Goal: Information Seeking & Learning: Learn about a topic

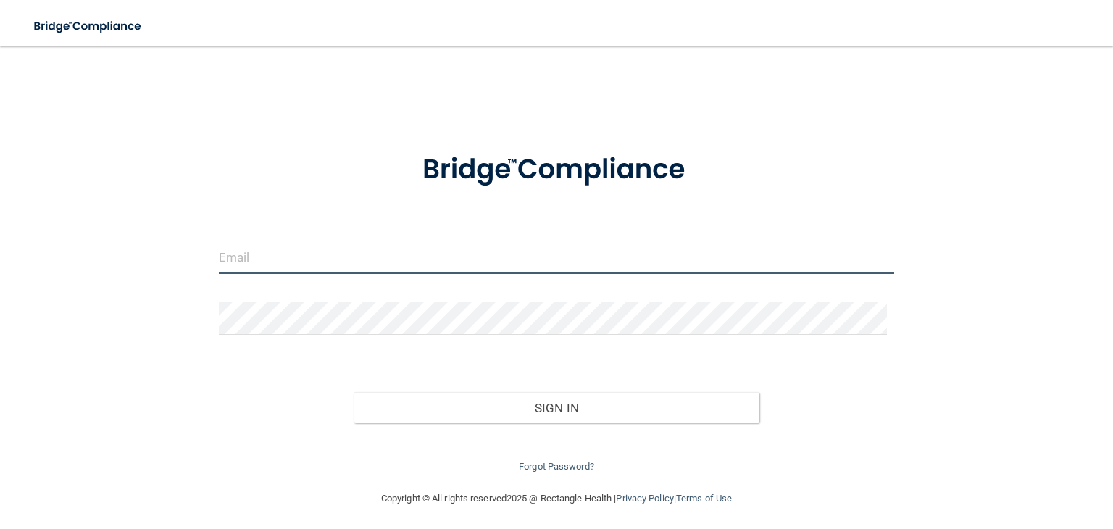
click at [500, 247] on input "email" at bounding box center [556, 257] width 675 height 33
click at [531, 259] on input "email" at bounding box center [556, 257] width 675 height 33
type input "[EMAIL_ADDRESS][DOMAIN_NAME]"
click at [391, 253] on input "email" at bounding box center [556, 257] width 675 height 33
type input "[EMAIL_ADDRESS][DOMAIN_NAME]"
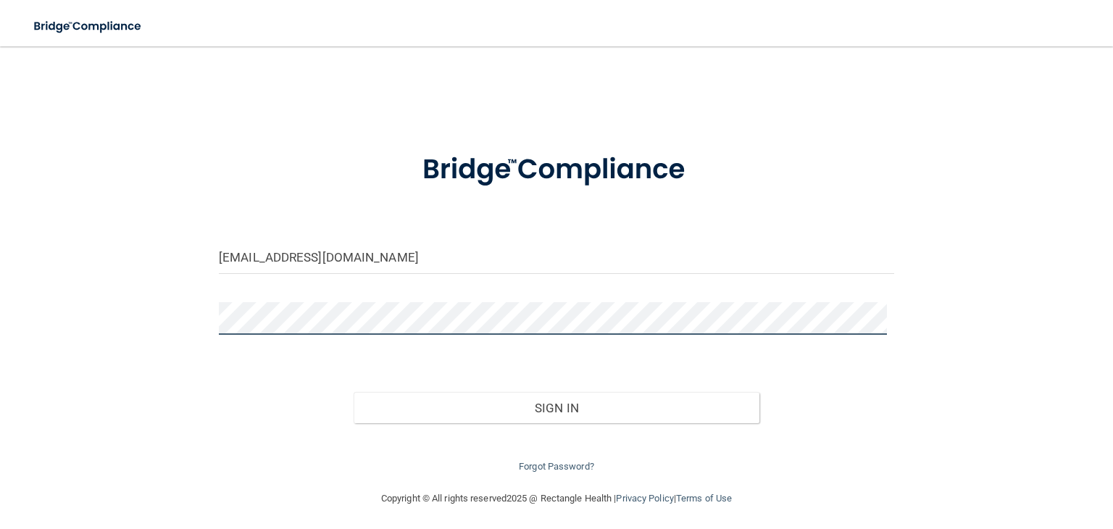
click at [354, 392] on button "Sign In" at bounding box center [556, 408] width 405 height 32
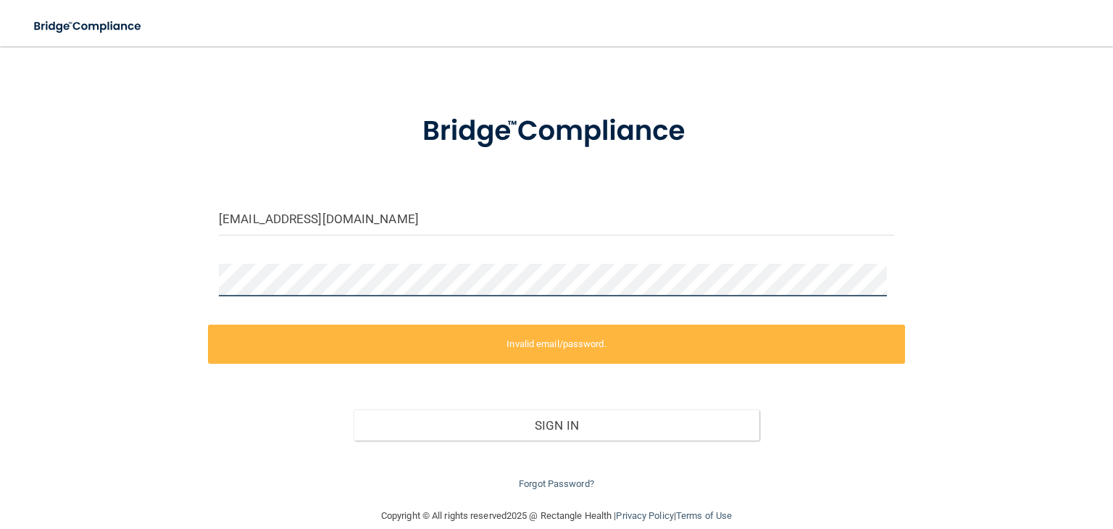
scroll to position [59, 0]
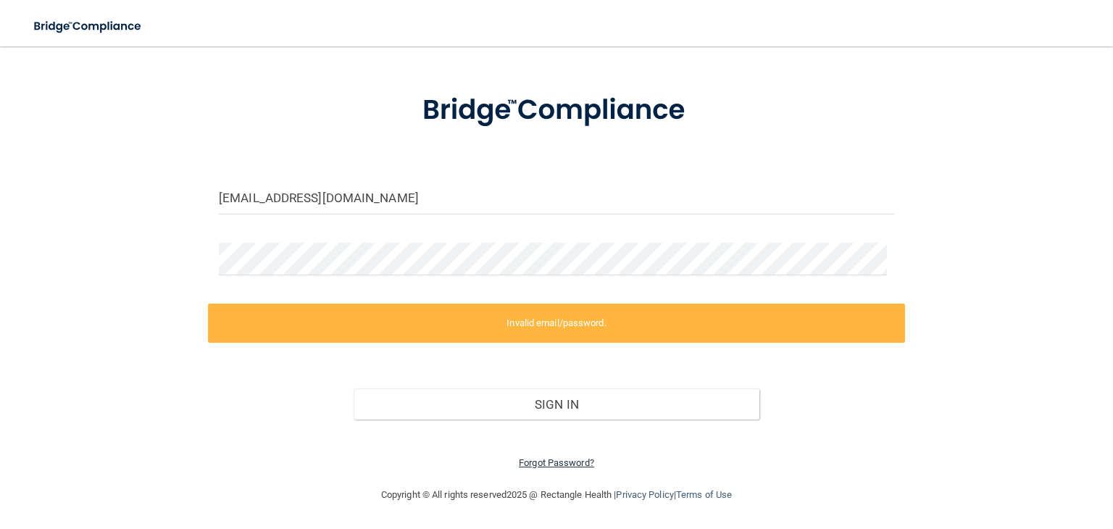
click at [550, 458] on link "Forgot Password?" at bounding box center [556, 462] width 75 height 11
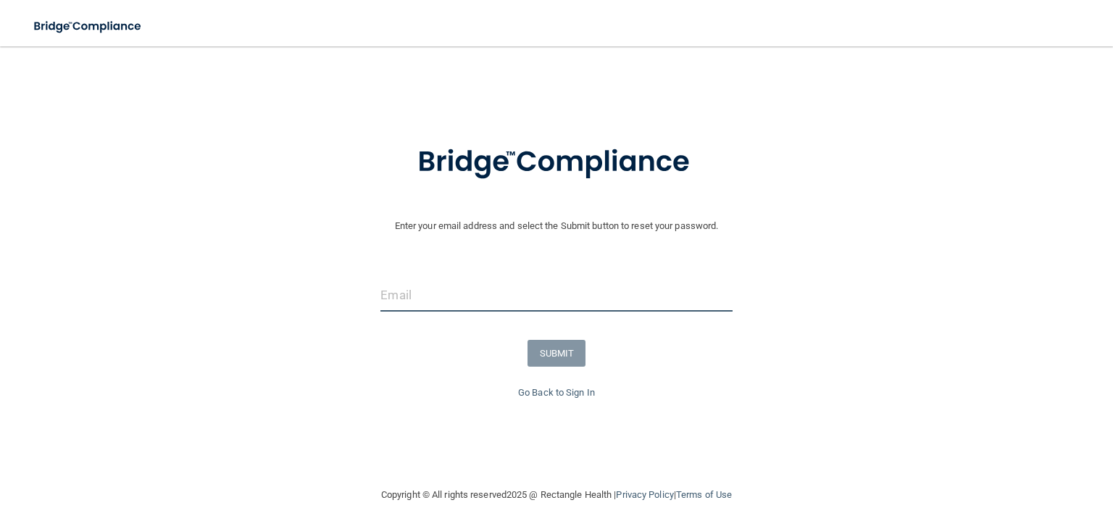
click at [667, 288] on input "email" at bounding box center [555, 295] width 351 height 33
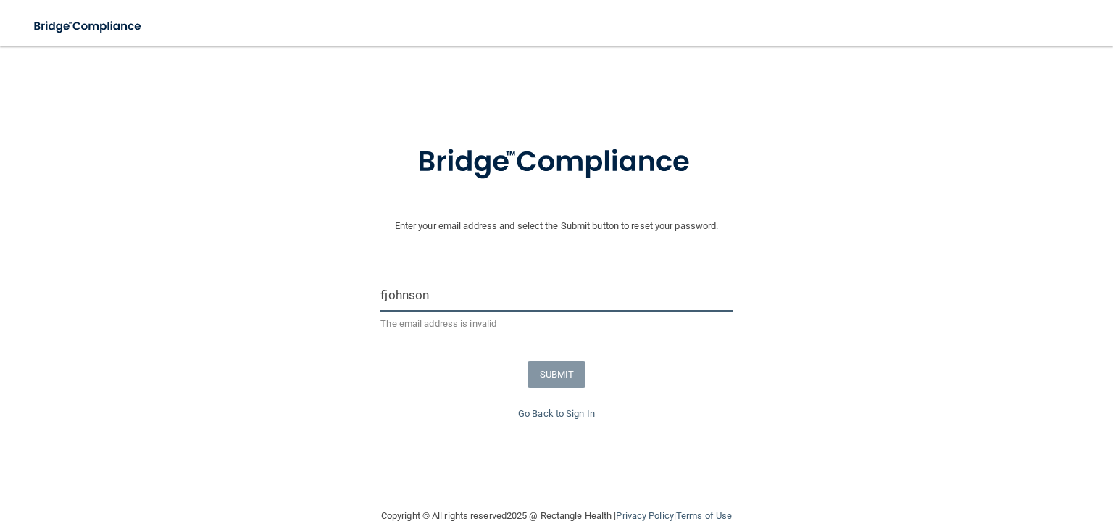
type input "[EMAIL_ADDRESS][DOMAIN_NAME]"
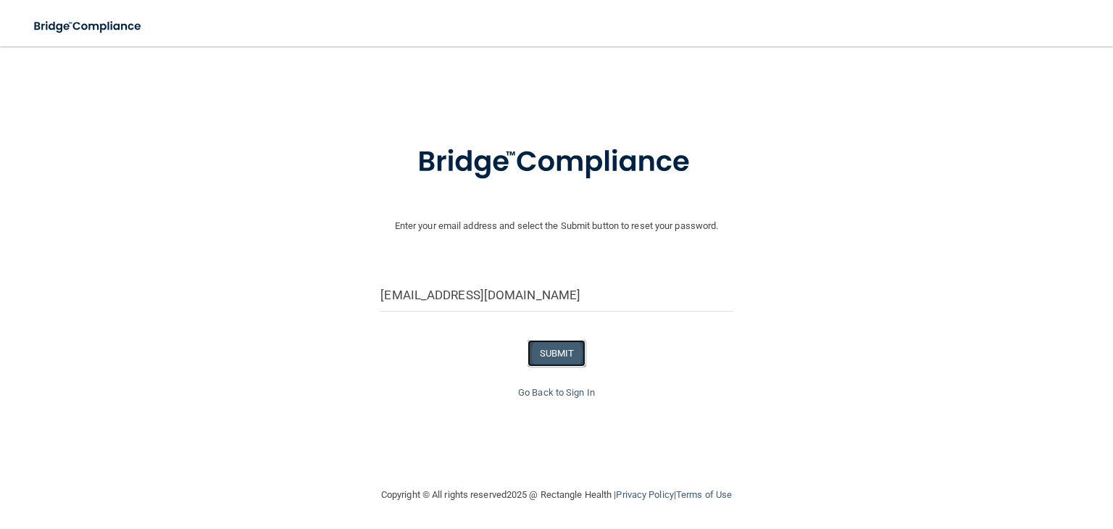
click at [571, 357] on button "SUBMIT" at bounding box center [556, 353] width 59 height 27
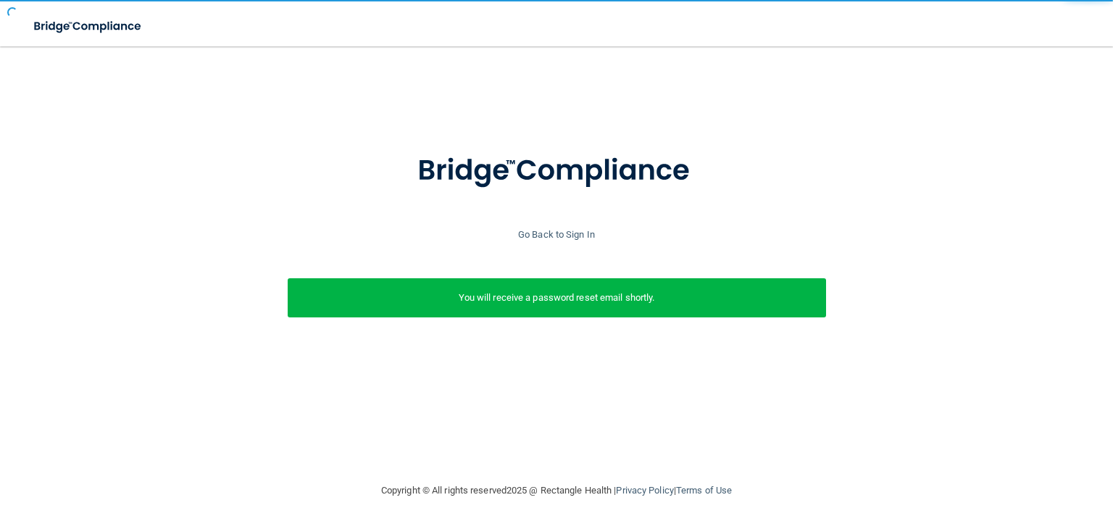
scroll to position [0, 0]
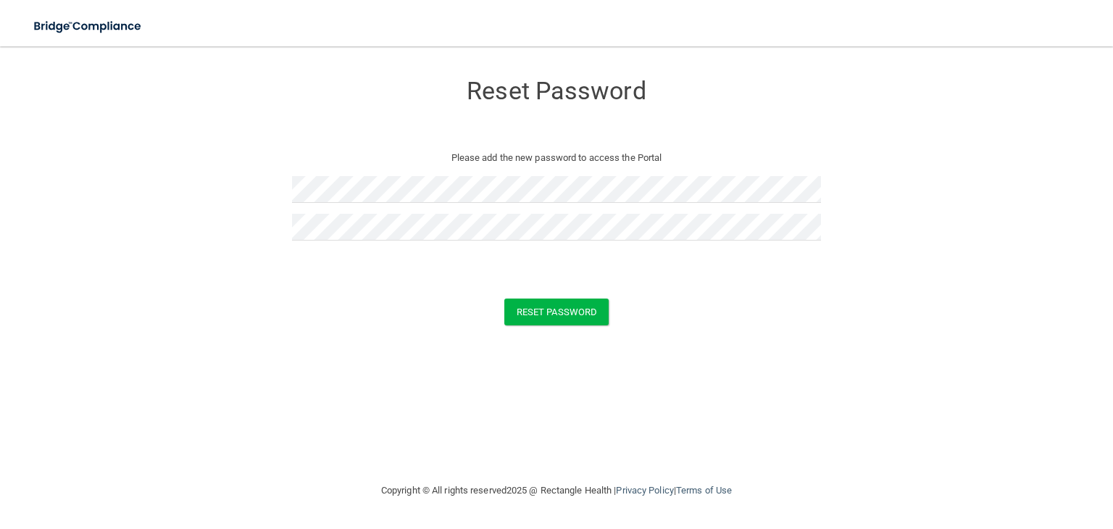
click at [685, 310] on div "Reset Password" at bounding box center [556, 312] width 1077 height 27
click at [606, 309] on button "Reset Password" at bounding box center [556, 312] width 104 height 27
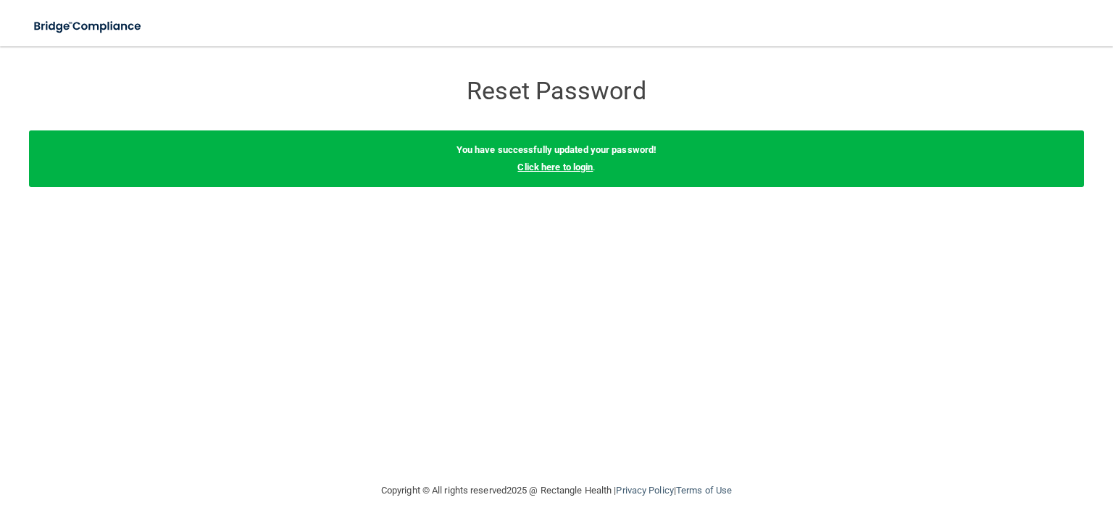
click at [561, 170] on link "Click here to login" at bounding box center [554, 167] width 75 height 11
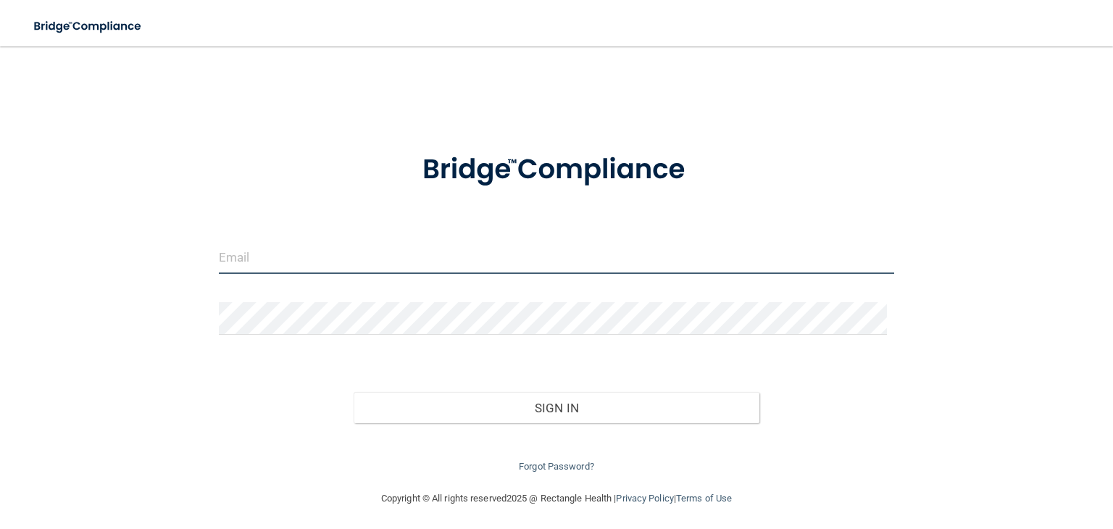
click at [489, 241] on input "email" at bounding box center [556, 257] width 675 height 33
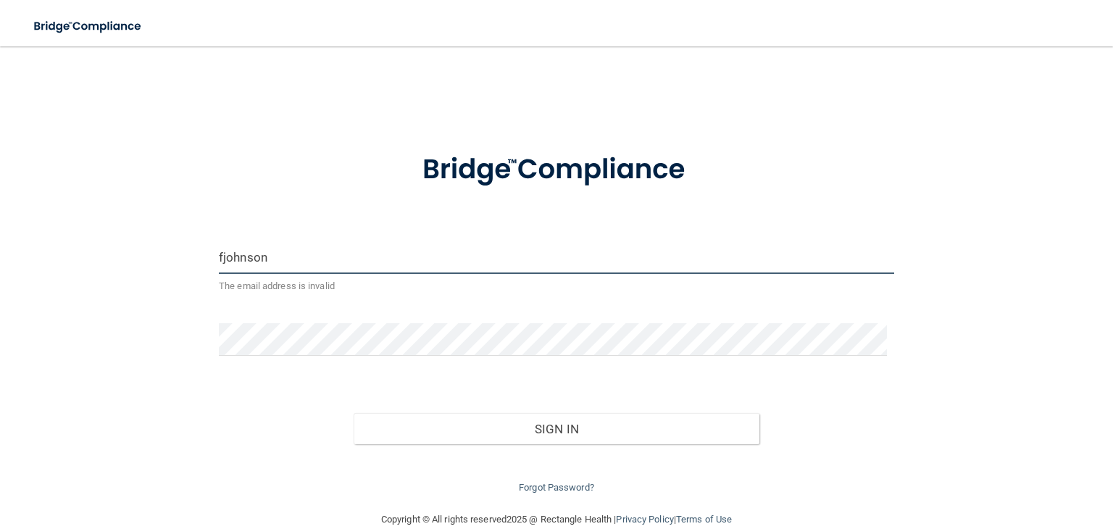
type input "[EMAIL_ADDRESS][DOMAIN_NAME]"
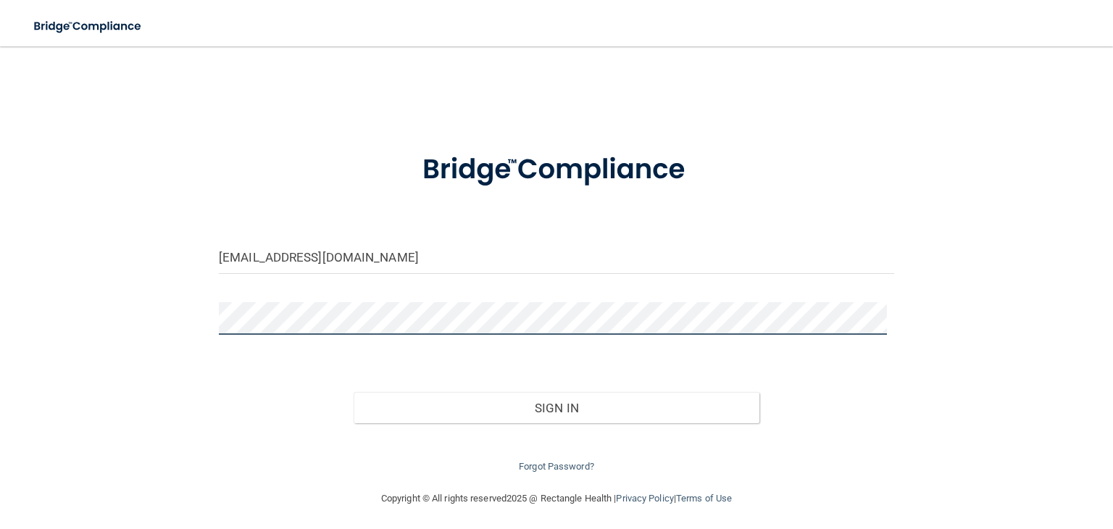
click at [354, 392] on button "Sign In" at bounding box center [556, 408] width 405 height 32
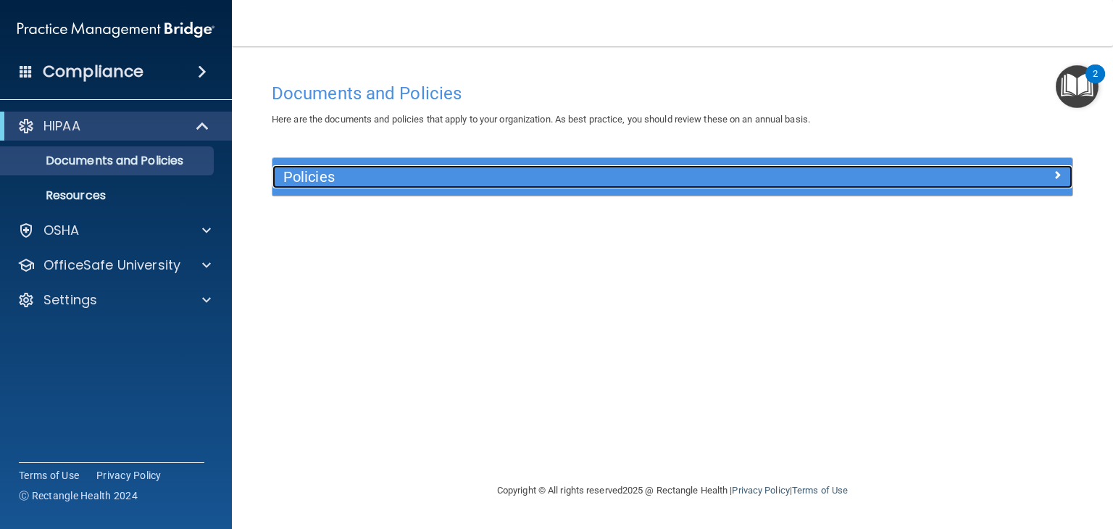
click at [992, 174] on div at bounding box center [972, 173] width 200 height 17
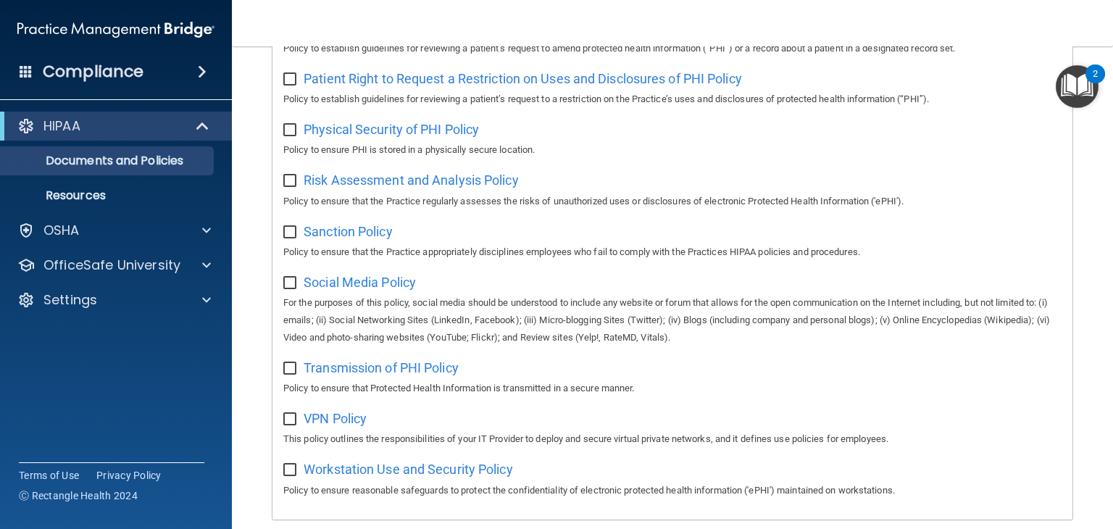
scroll to position [880, 0]
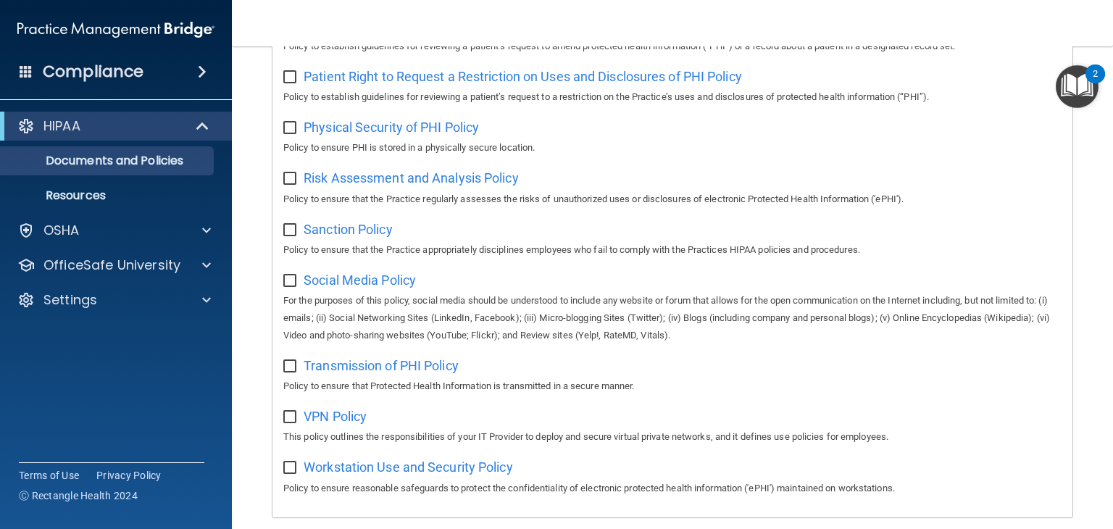
click at [338, 277] on div "Social Media Policy For the purposes of this policy, social media should be und…" at bounding box center [672, 306] width 778 height 76
click at [339, 282] on span "Social Media Policy" at bounding box center [360, 279] width 112 height 15
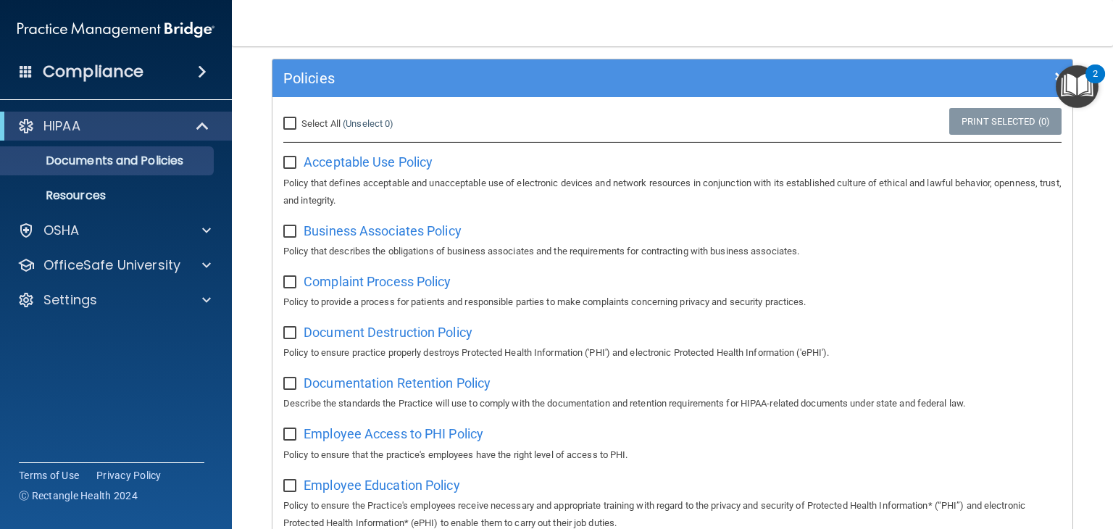
scroll to position [11, 0]
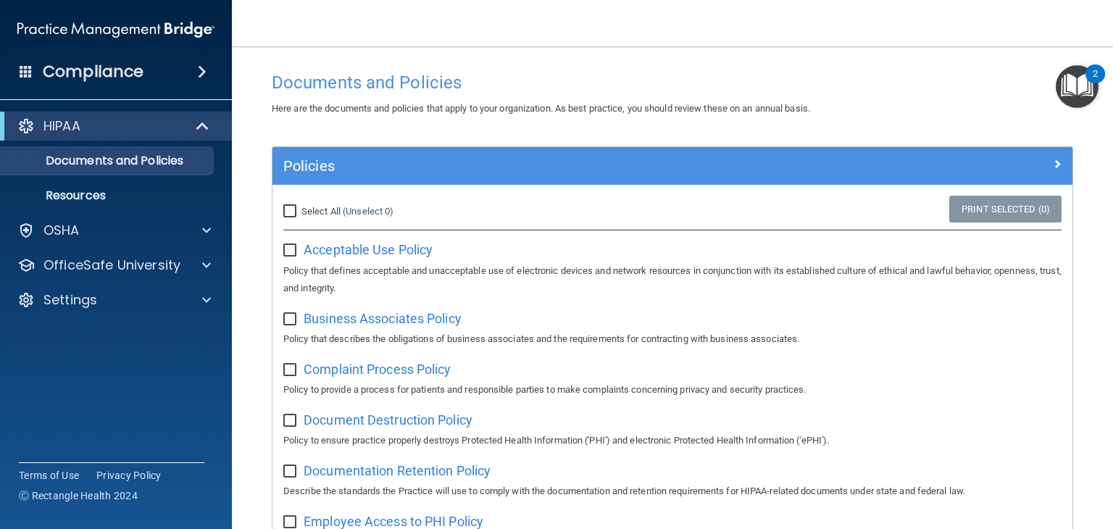
click at [292, 213] on input "Select All (Unselect 0) Unselect All" at bounding box center [291, 212] width 17 height 12
checkbox input "true"
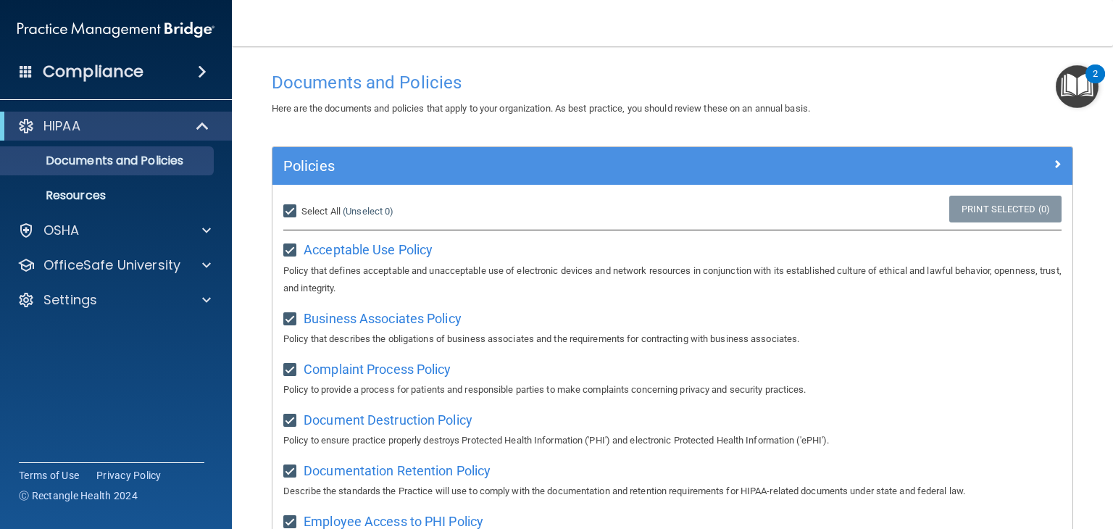
checkbox input "true"
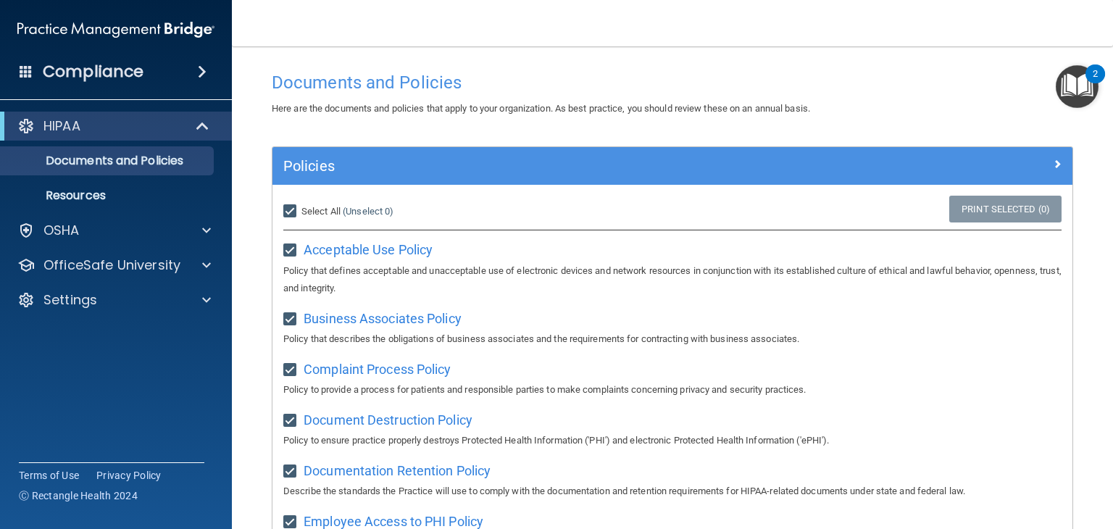
checkbox input "true"
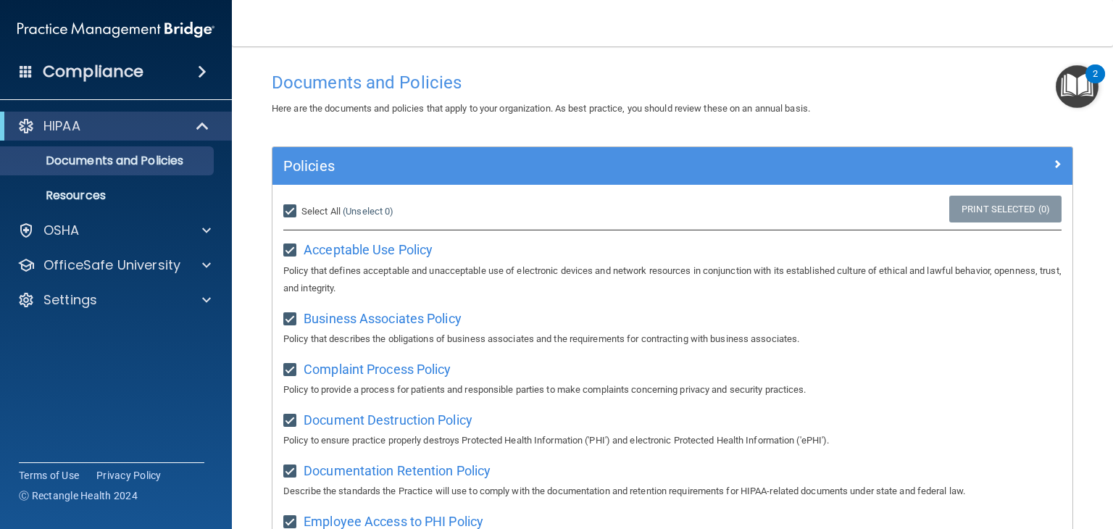
checkbox input "true"
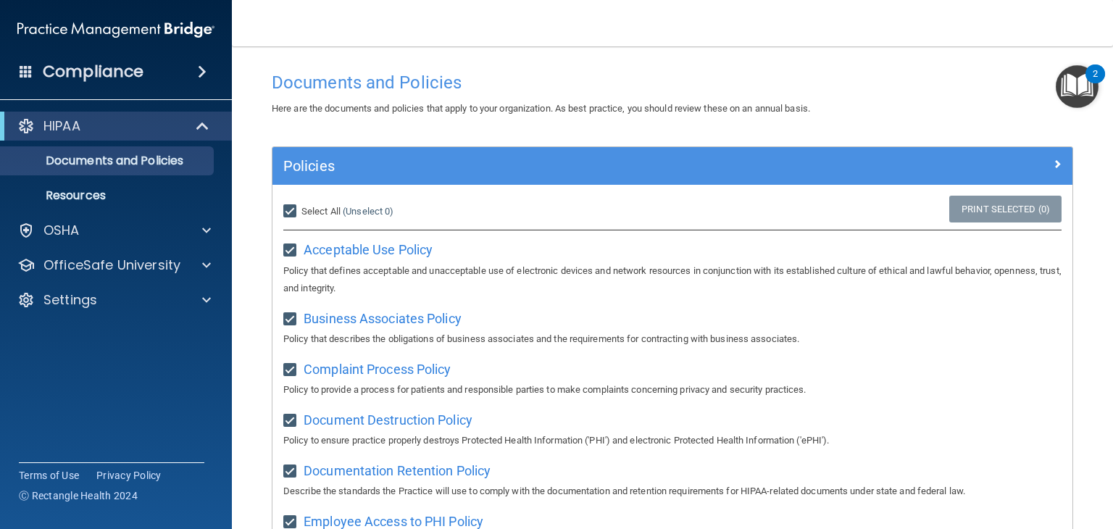
checkbox input "true"
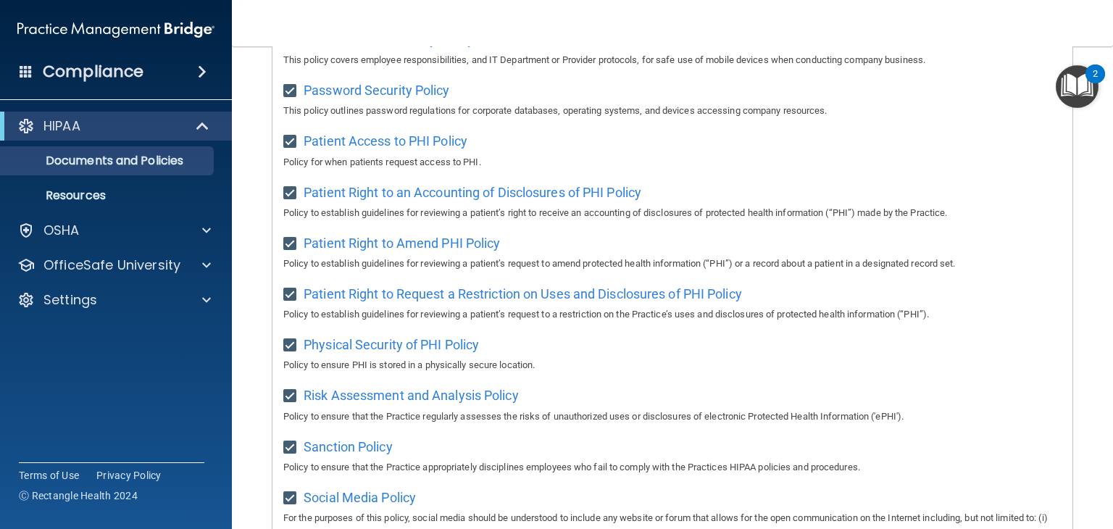
scroll to position [953, 0]
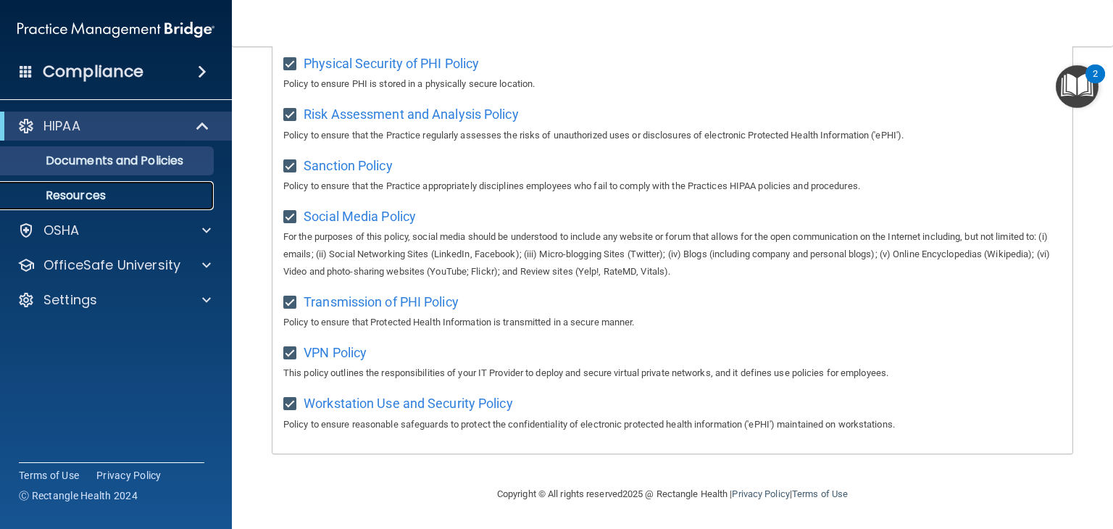
click at [156, 185] on link "Resources" at bounding box center [100, 195] width 228 height 29
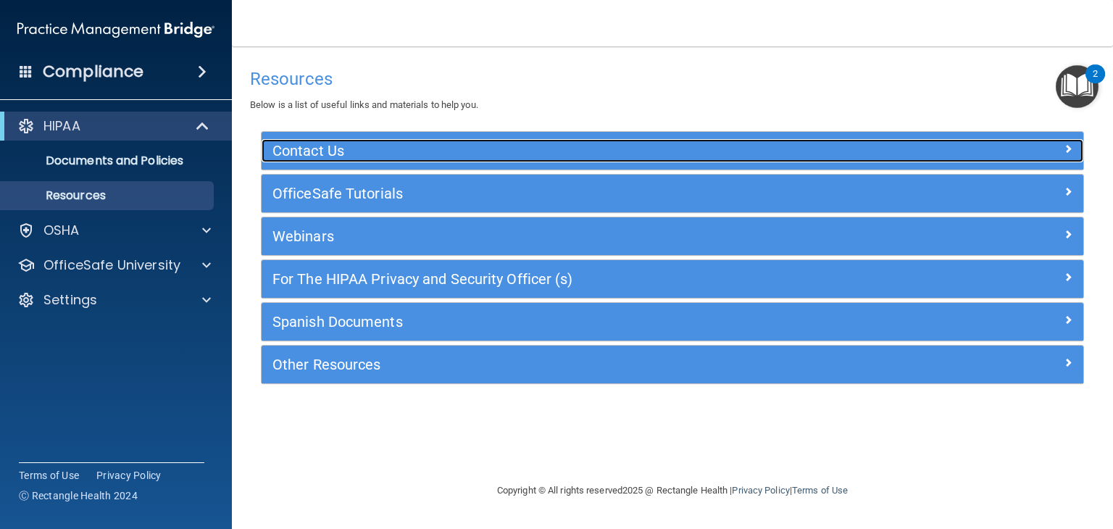
click at [322, 157] on h5 "Contact Us" at bounding box center [569, 151] width 595 height 16
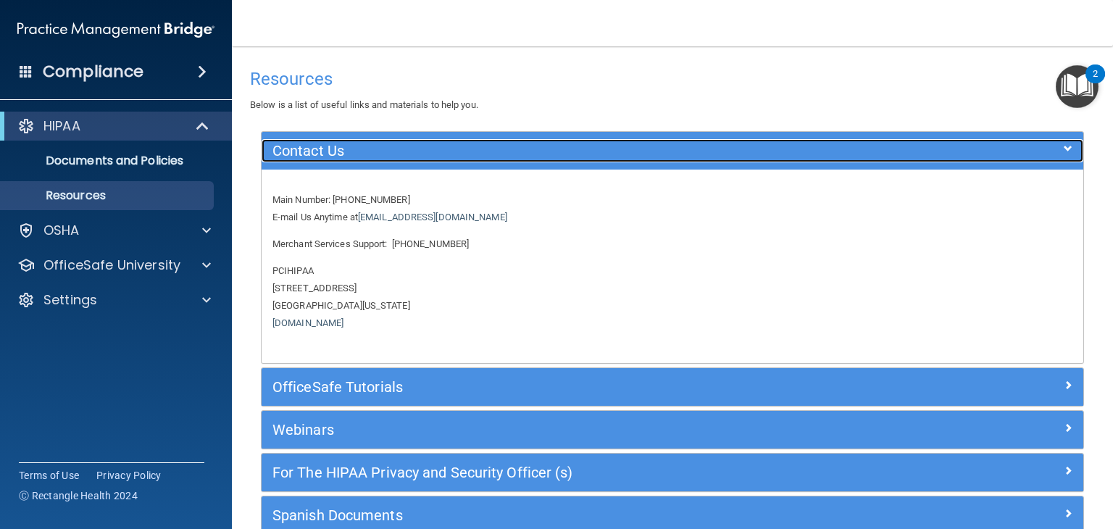
click at [322, 157] on h5 "Contact Us" at bounding box center [569, 151] width 595 height 16
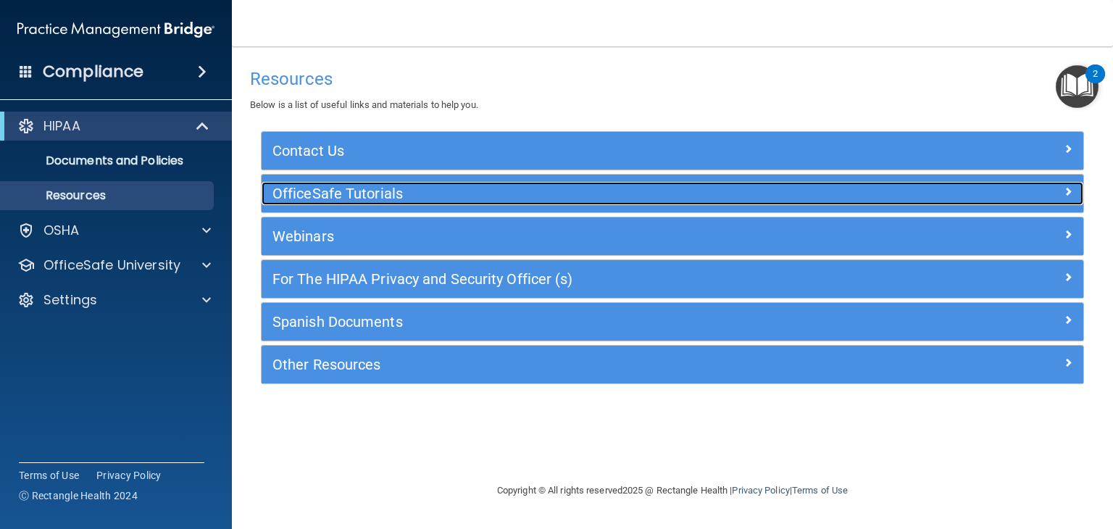
click at [330, 185] on h5 "OfficeSafe Tutorials" at bounding box center [569, 193] width 595 height 16
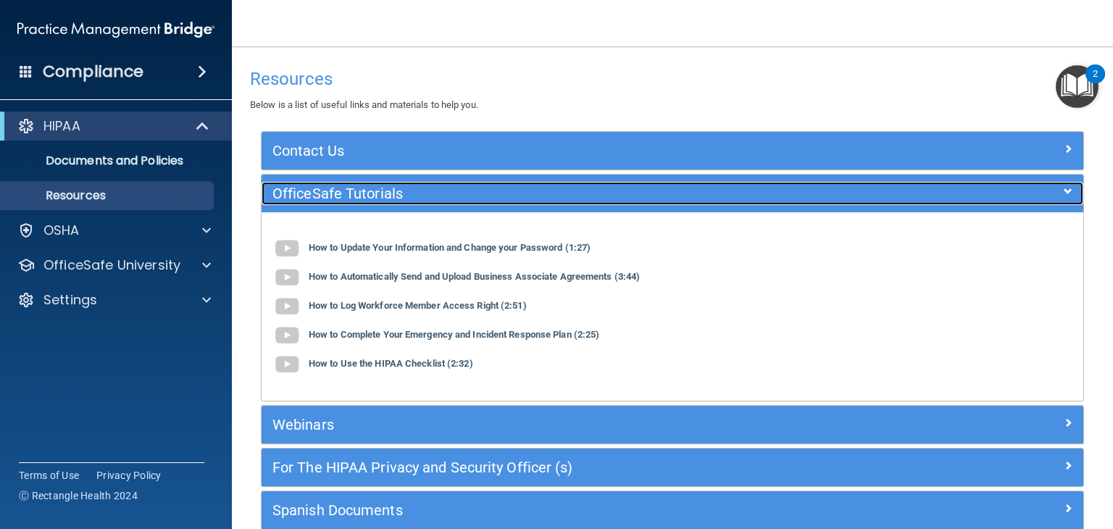
click at [330, 183] on div "OfficeSafe Tutorials" at bounding box center [570, 193] width 617 height 23
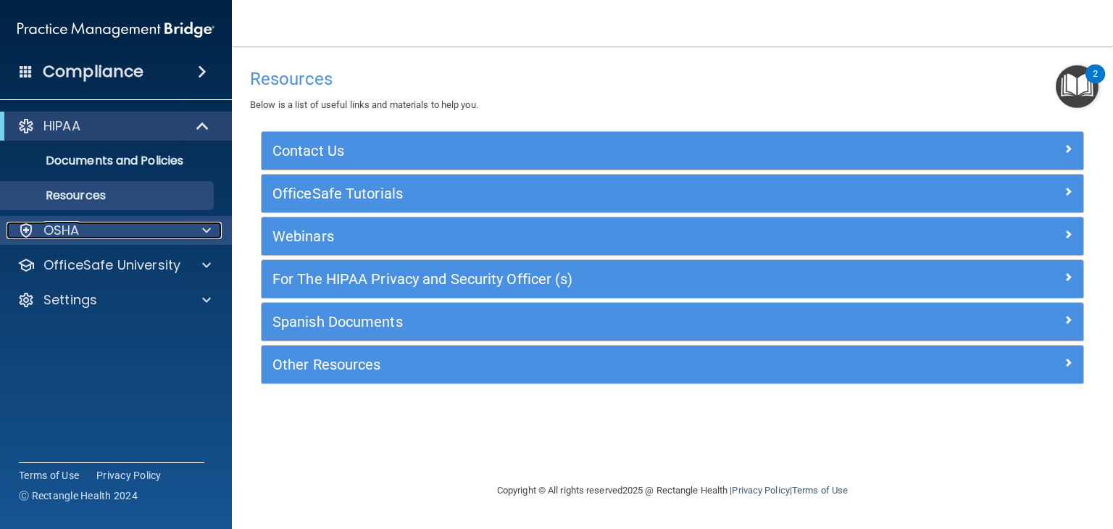
click at [162, 222] on div "OSHA" at bounding box center [97, 230] width 180 height 17
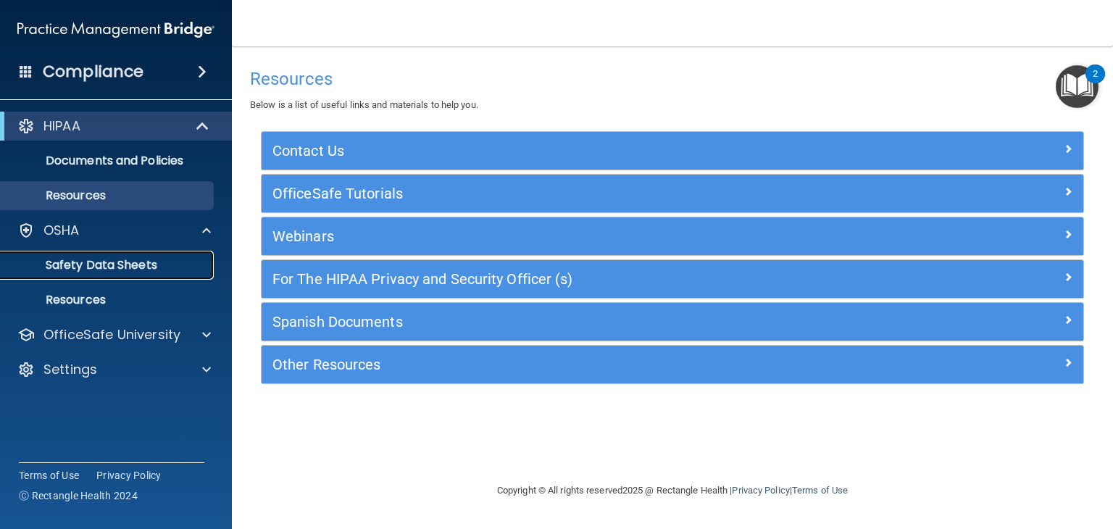
click at [159, 259] on p "Safety Data Sheets" at bounding box center [108, 265] width 198 height 14
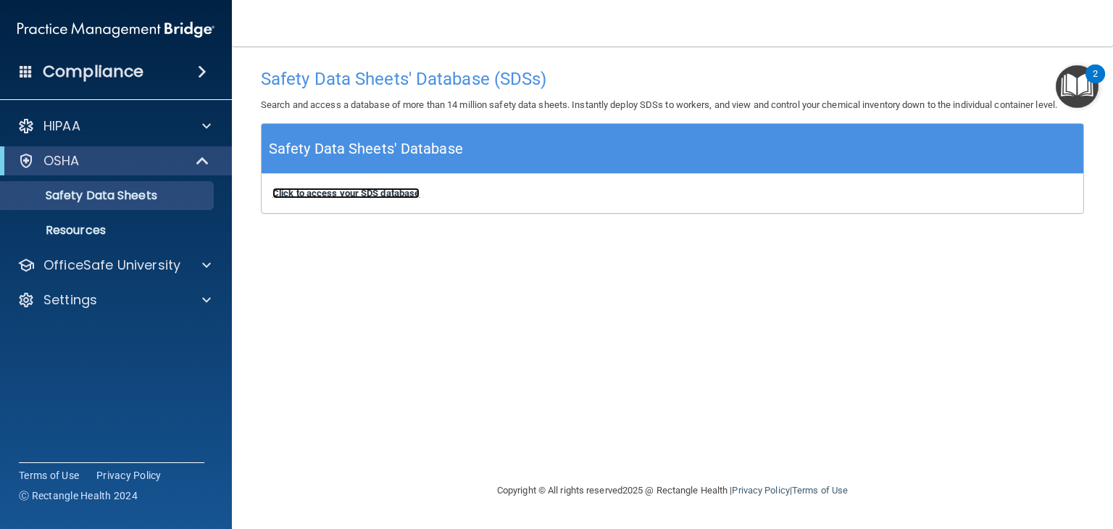
click at [322, 195] on b "Click to access your SDS database" at bounding box center [345, 193] width 147 height 11
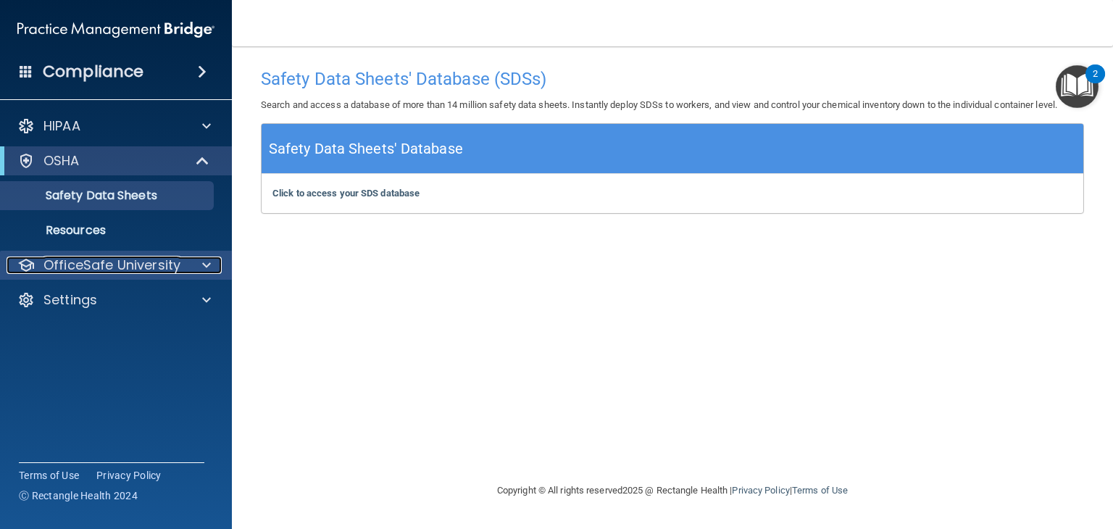
click at [71, 262] on p "OfficeSafe University" at bounding box center [111, 264] width 137 height 17
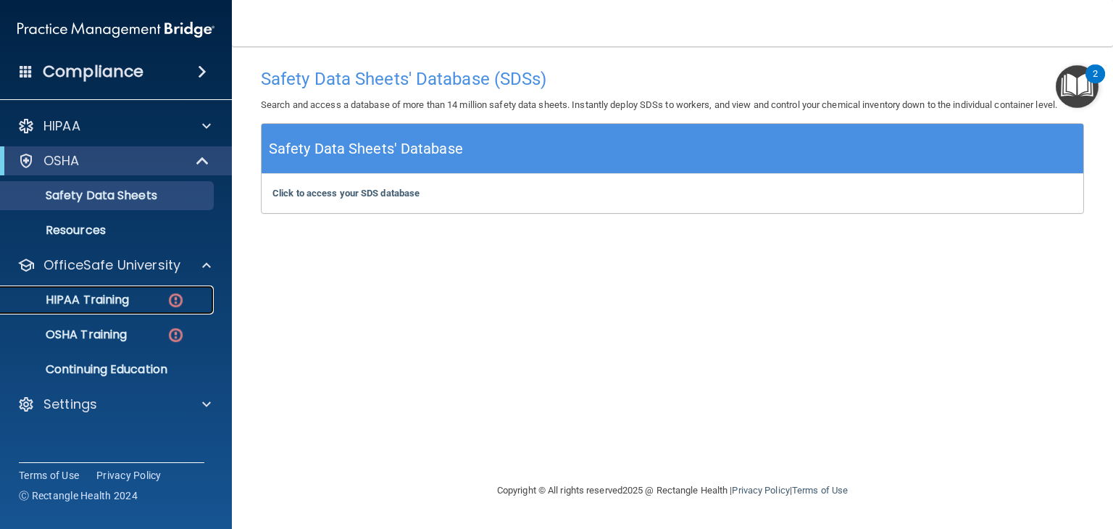
click at [93, 296] on p "HIPAA Training" at bounding box center [69, 300] width 120 height 14
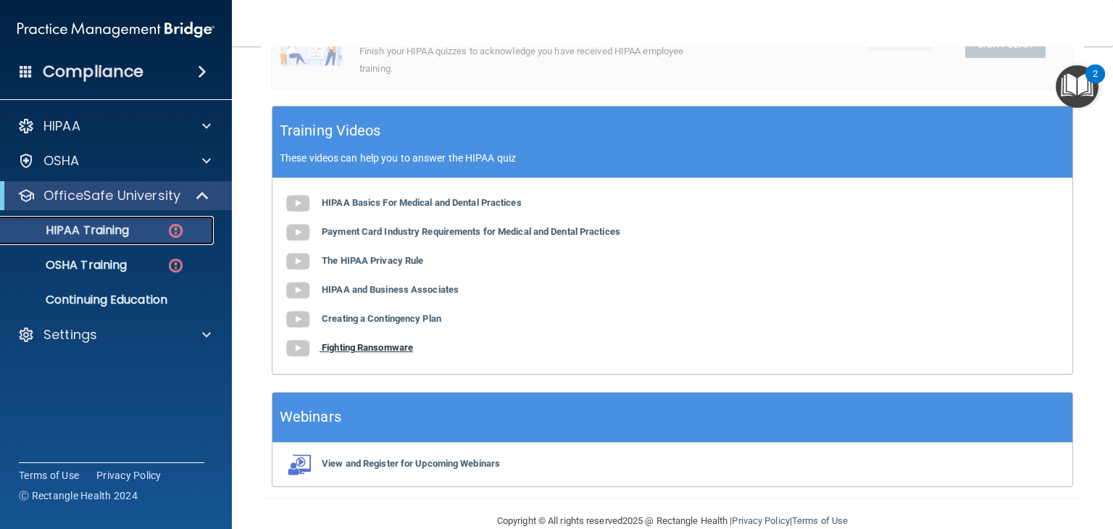
scroll to position [508, 0]
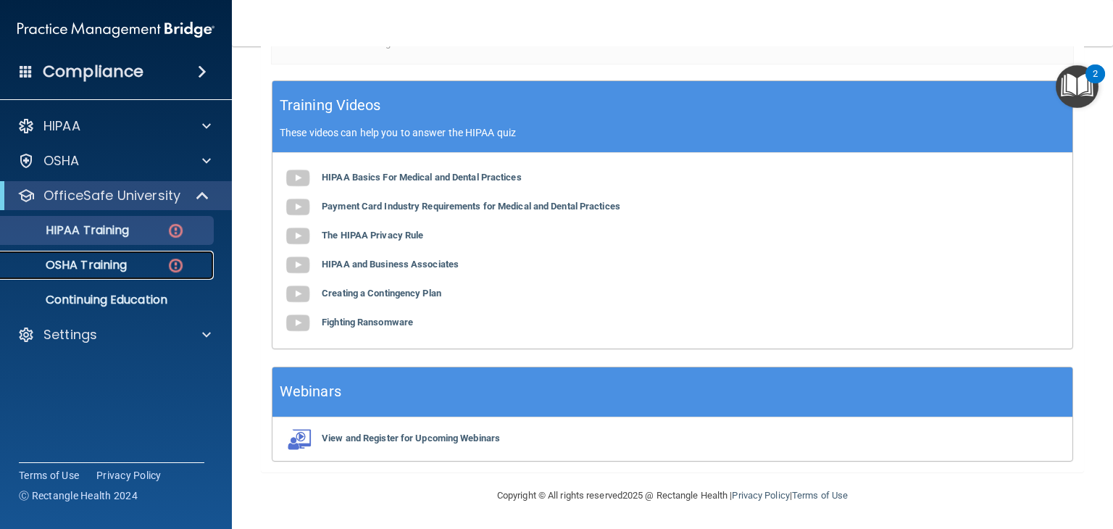
click at [127, 272] on p "OSHA Training" at bounding box center [67, 265] width 117 height 14
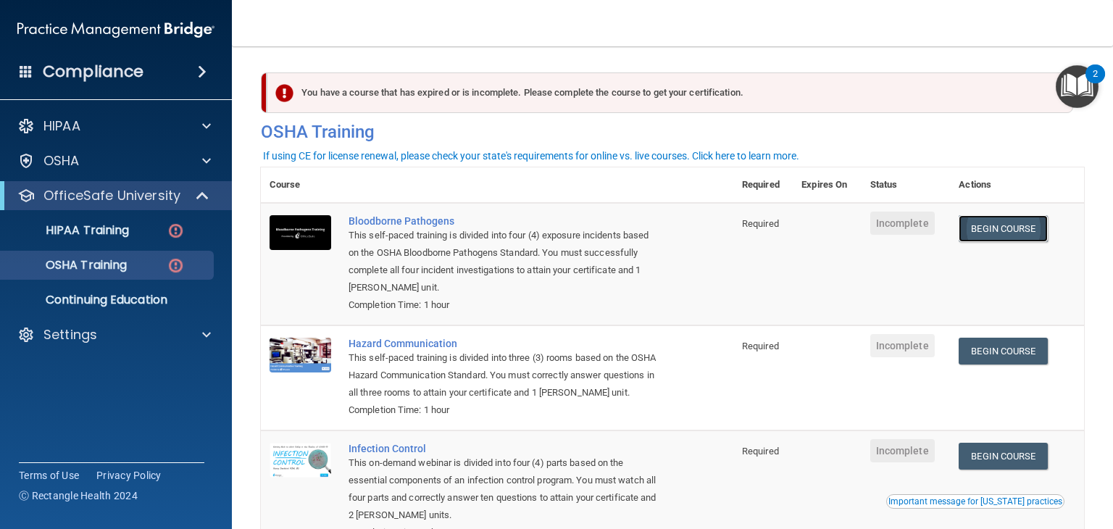
click at [980, 240] on link "Begin Course" at bounding box center [1003, 228] width 88 height 27
click at [1095, 76] on div "2" at bounding box center [1095, 83] width 5 height 19
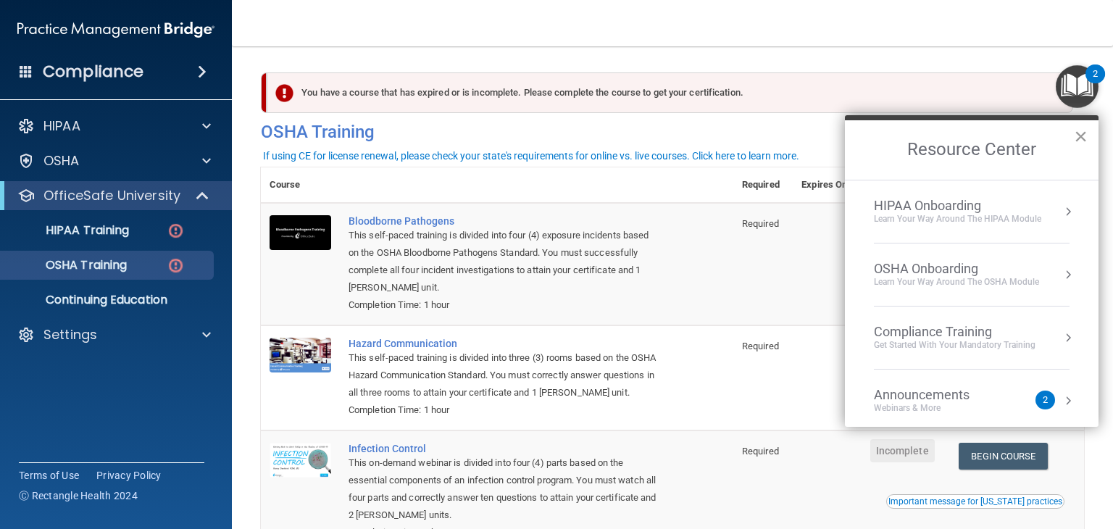
click at [1084, 134] on button "×" at bounding box center [1081, 136] width 14 height 23
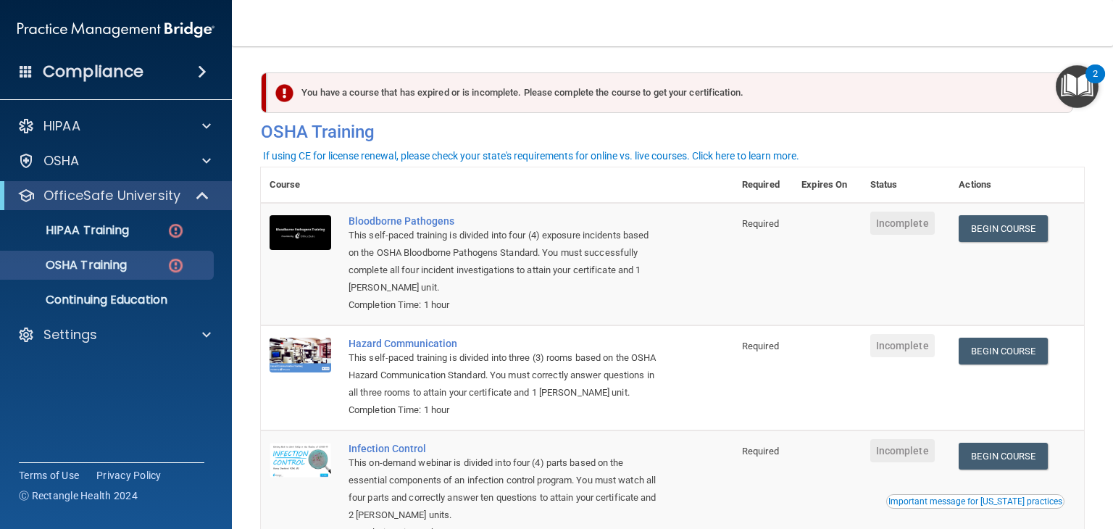
click at [1074, 98] on img "Open Resource Center, 2 new notifications" at bounding box center [1077, 86] width 43 height 43
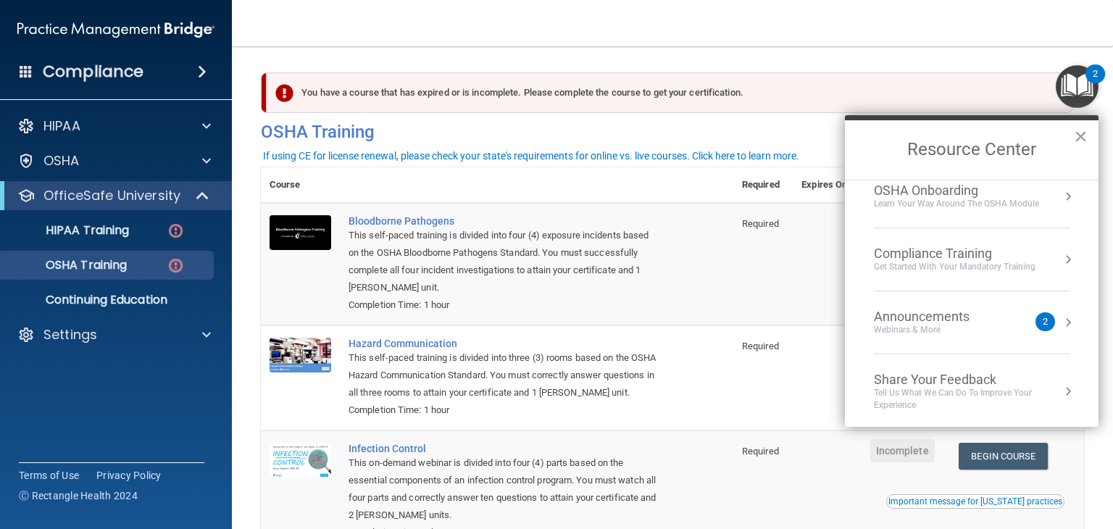
scroll to position [79, 0]
click at [1042, 323] on div "2" at bounding box center [1045, 321] width 20 height 19
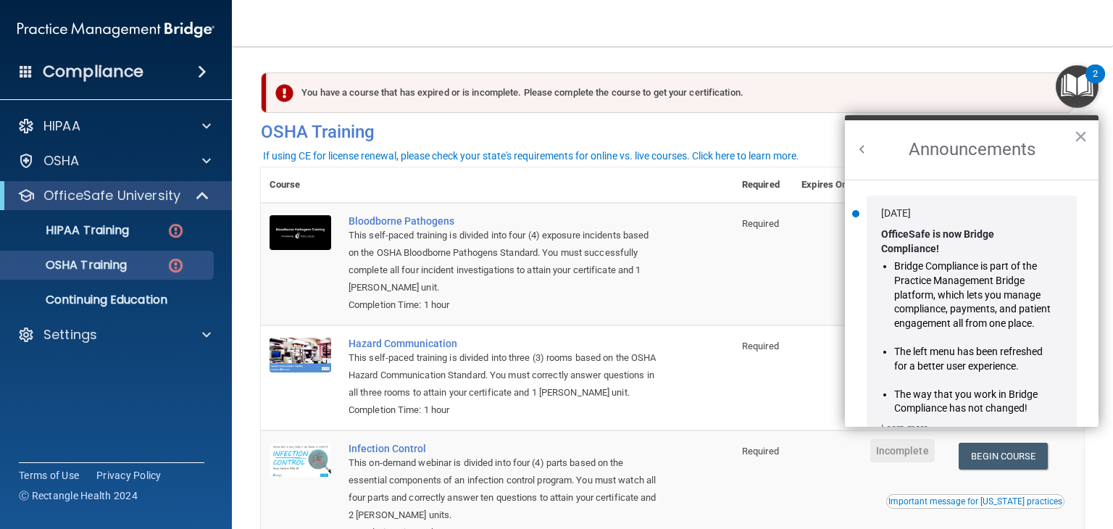
scroll to position [0, 0]
click at [1081, 128] on button "×" at bounding box center [1081, 136] width 14 height 23
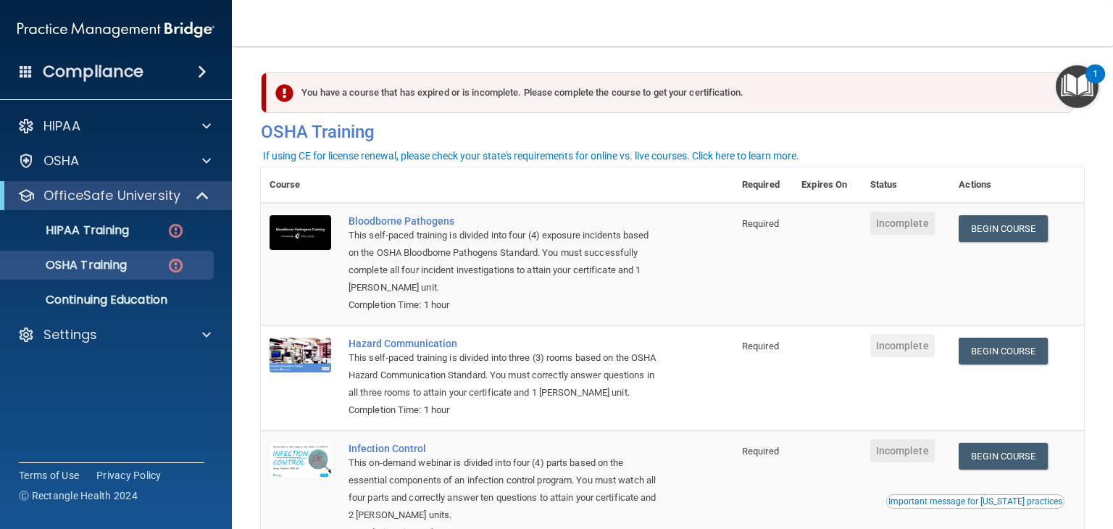
scroll to position [72, 0]
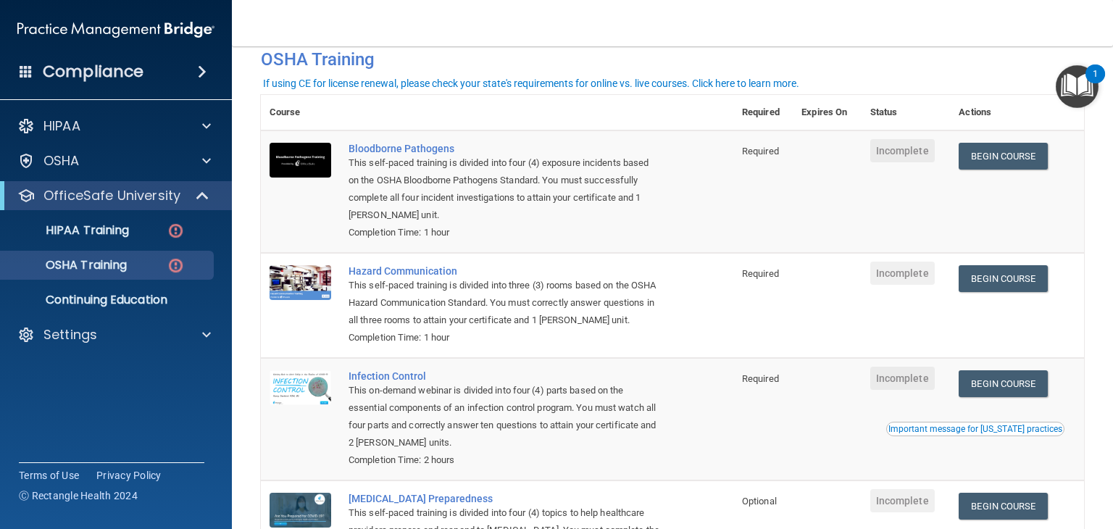
click at [1074, 96] on img "Open Resource Center, 1 new notification" at bounding box center [1077, 86] width 43 height 43
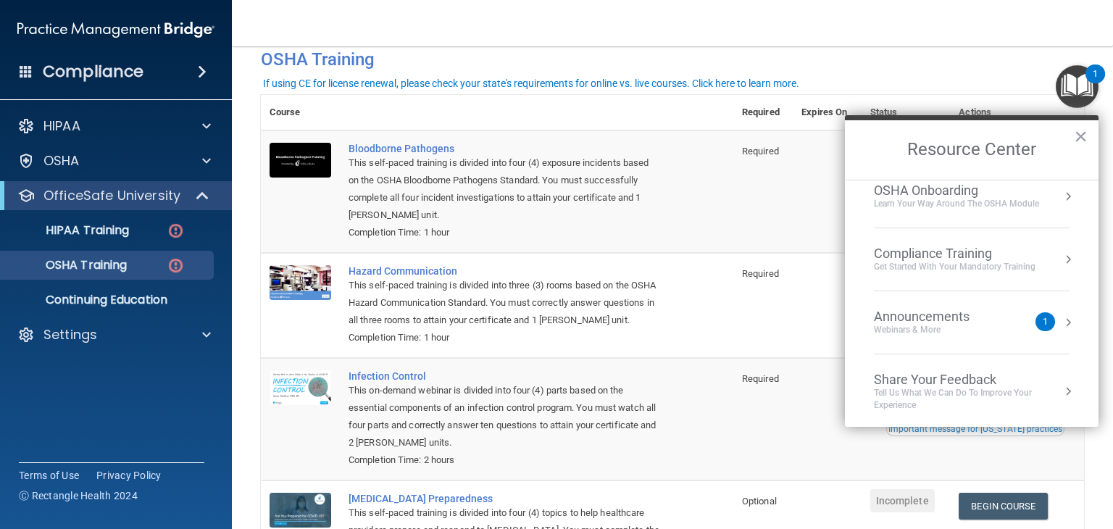
scroll to position [79, 0]
click at [1014, 310] on div "Announcements Webinars & More" at bounding box center [951, 322] width 154 height 28
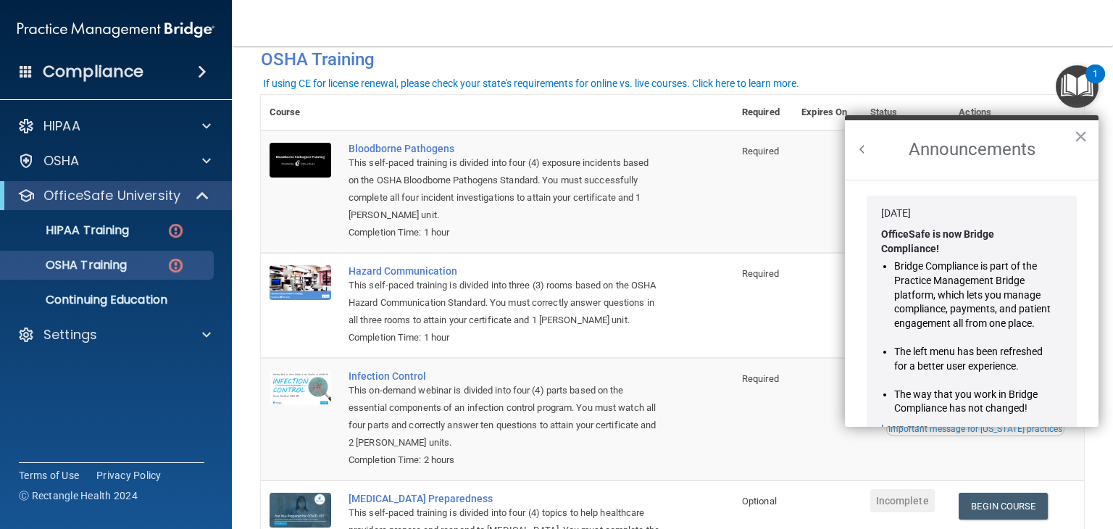
scroll to position [0, 0]
click at [1079, 133] on button "×" at bounding box center [1081, 136] width 14 height 23
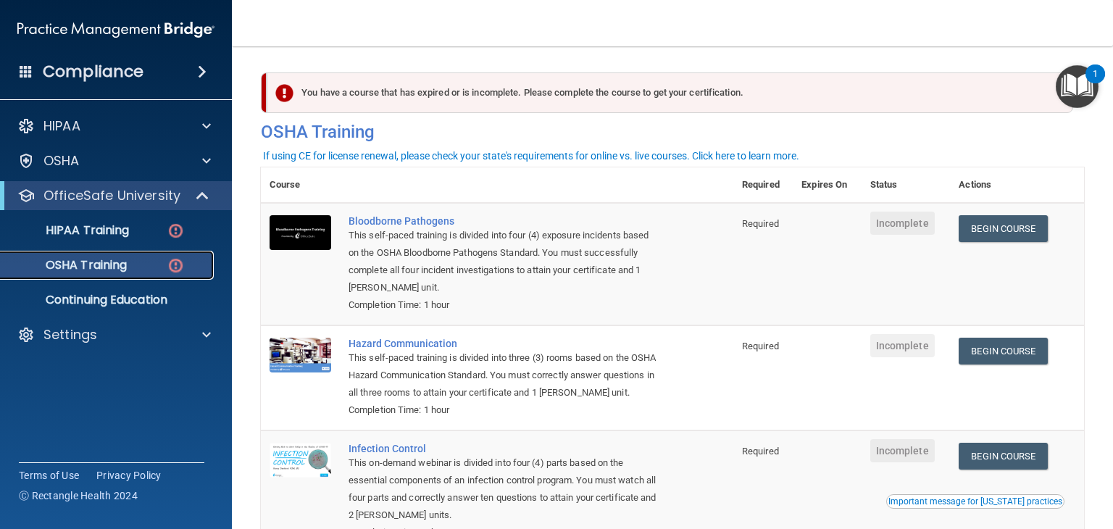
click at [140, 264] on div "OSHA Training" at bounding box center [108, 265] width 198 height 14
click at [144, 238] on link "HIPAA Training" at bounding box center [100, 230] width 228 height 29
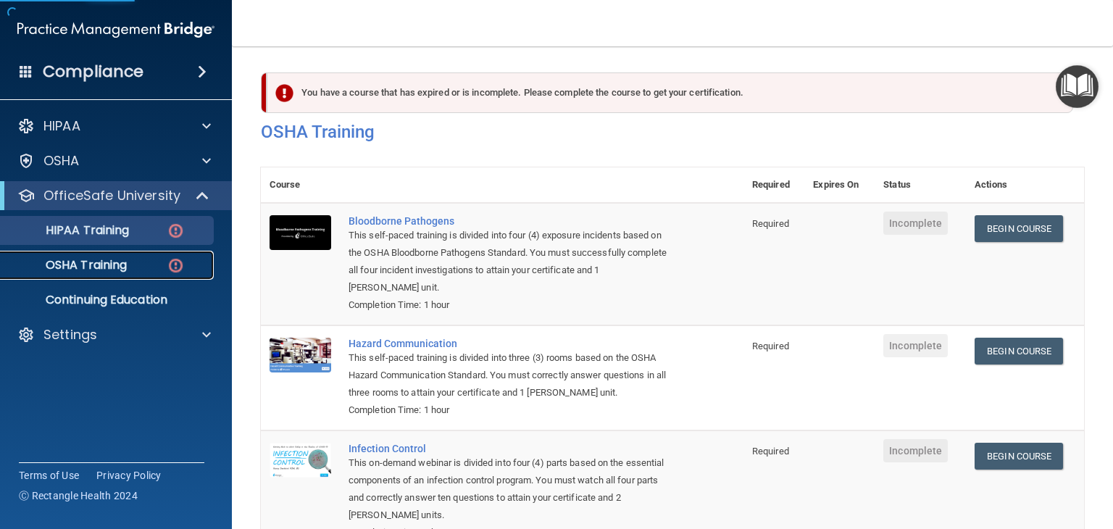
click at [154, 261] on div "OSHA Training" at bounding box center [108, 265] width 198 height 14
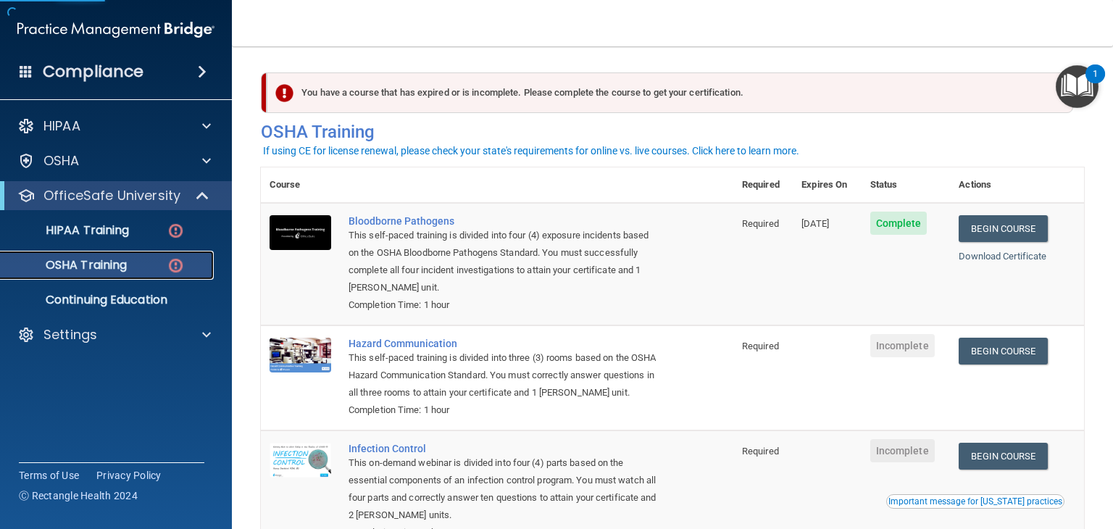
scroll to position [72, 0]
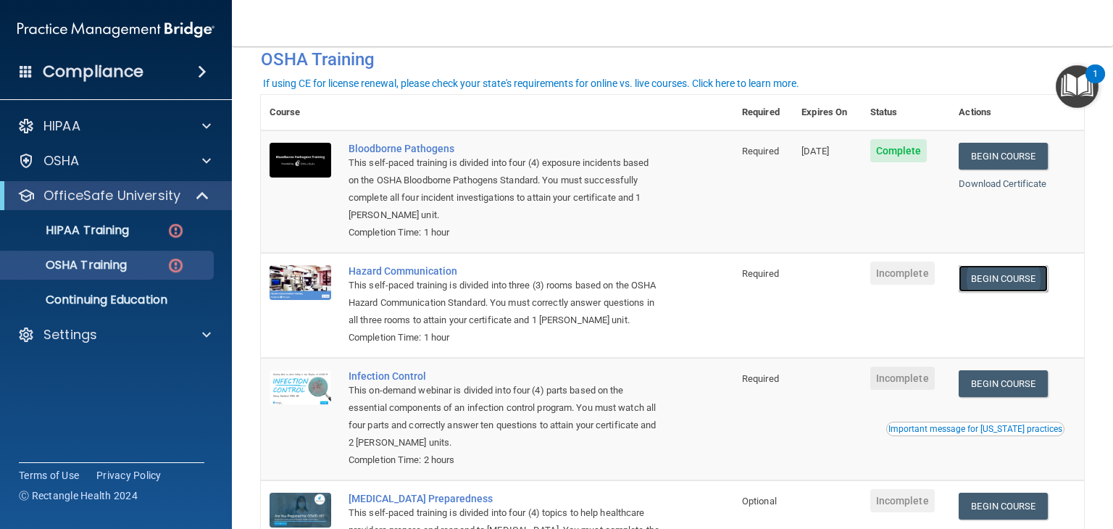
click at [985, 285] on link "Begin Course" at bounding box center [1003, 278] width 88 height 27
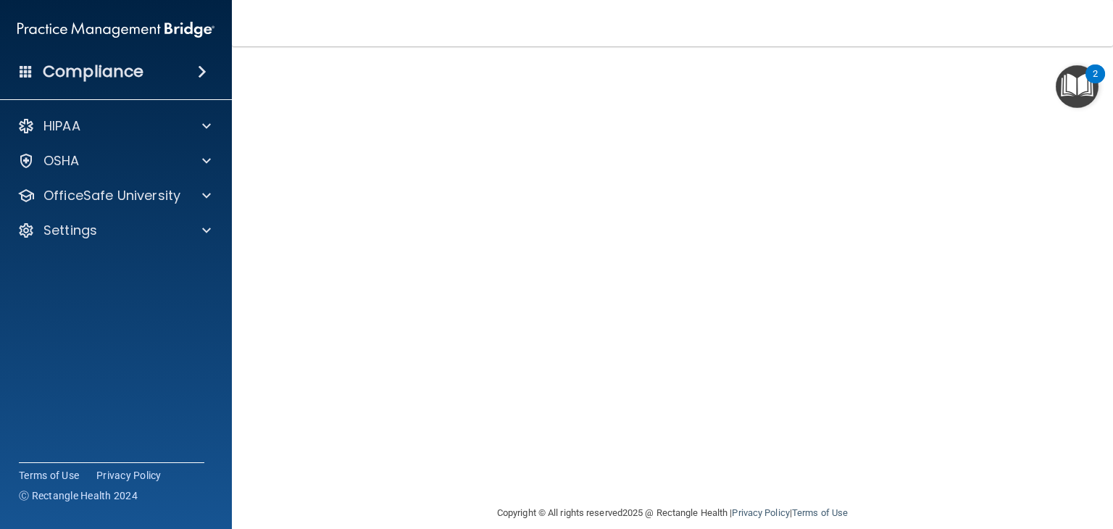
scroll to position [91, 0]
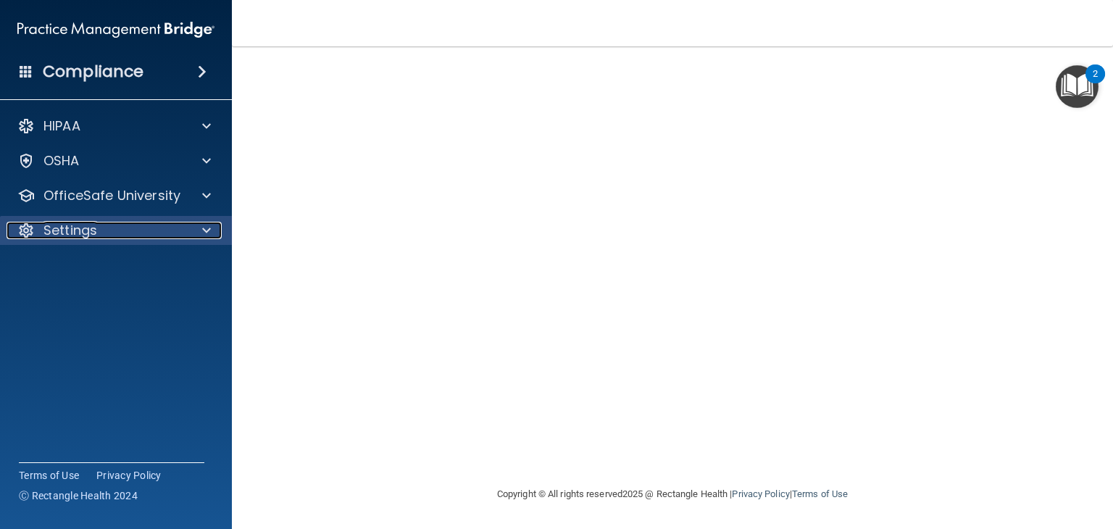
click at [167, 238] on div "Settings" at bounding box center [97, 230] width 180 height 17
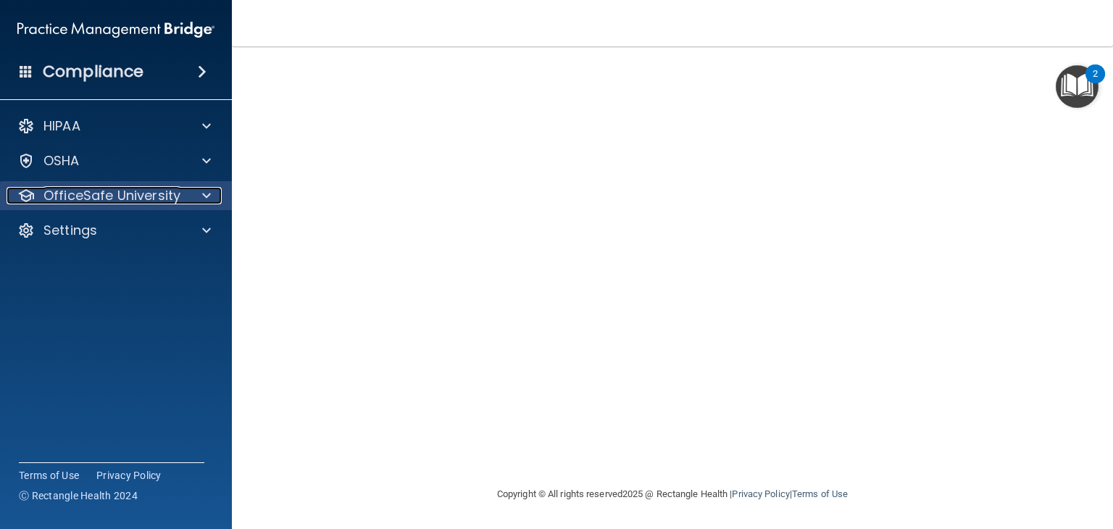
click at [180, 198] on div "OfficeSafe University" at bounding box center [97, 195] width 180 height 17
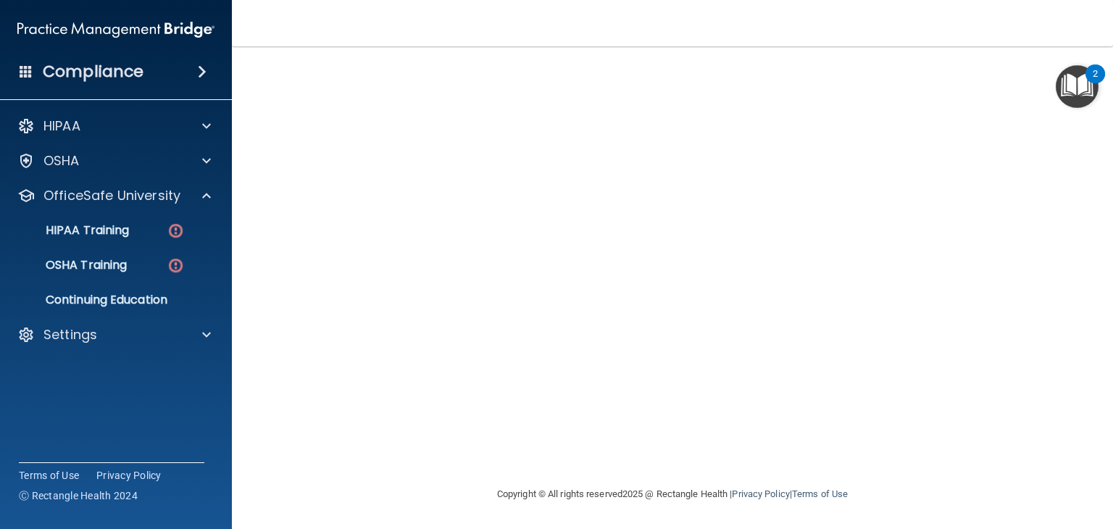
scroll to position [0, 0]
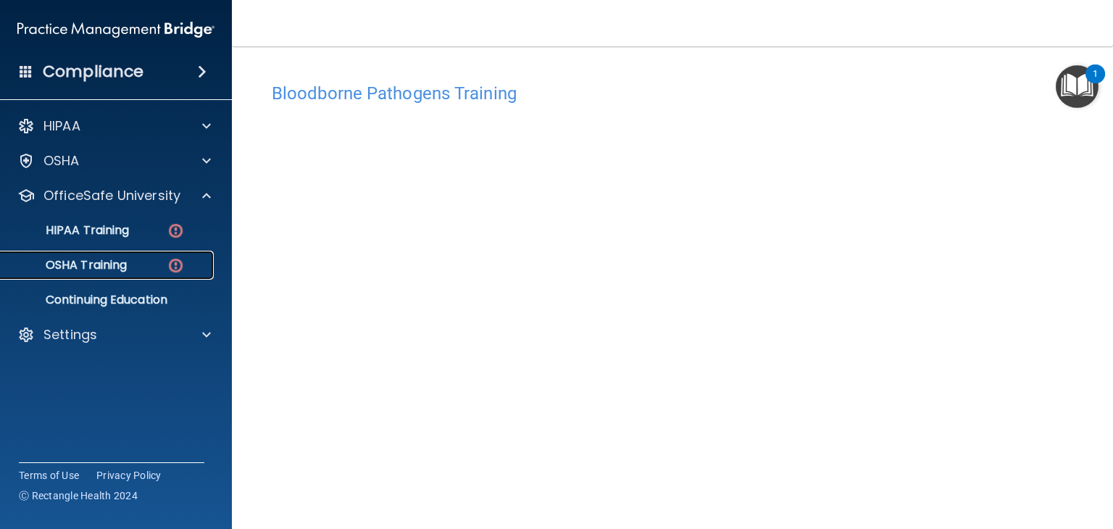
click at [119, 262] on p "OSHA Training" at bounding box center [67, 265] width 117 height 14
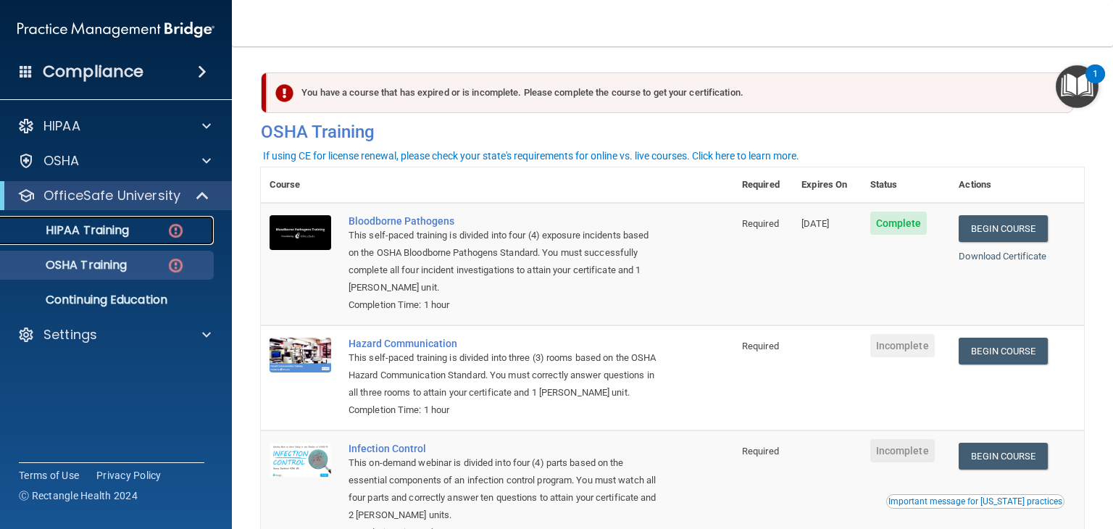
click at [138, 230] on div "HIPAA Training" at bounding box center [108, 230] width 198 height 14
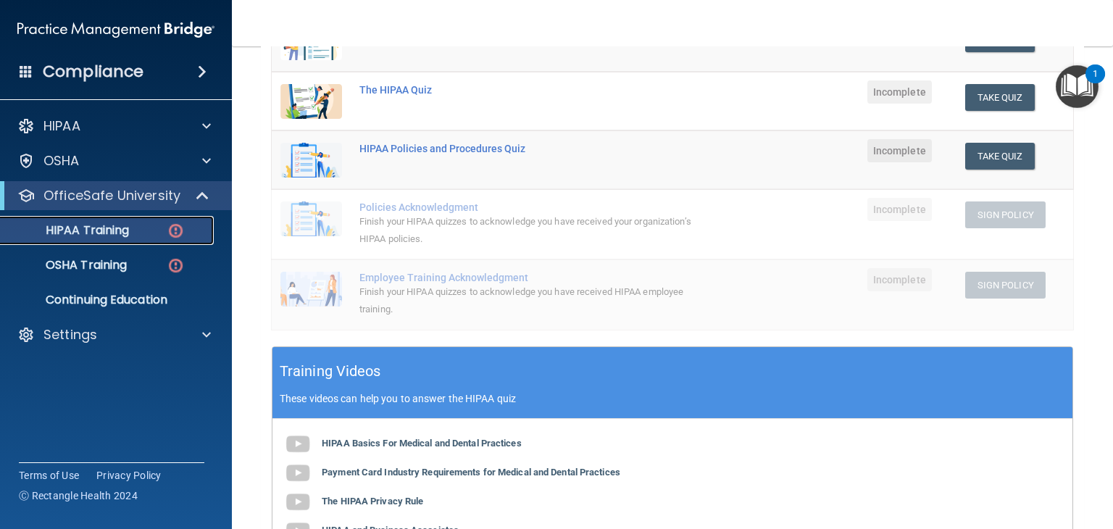
scroll to position [217, 0]
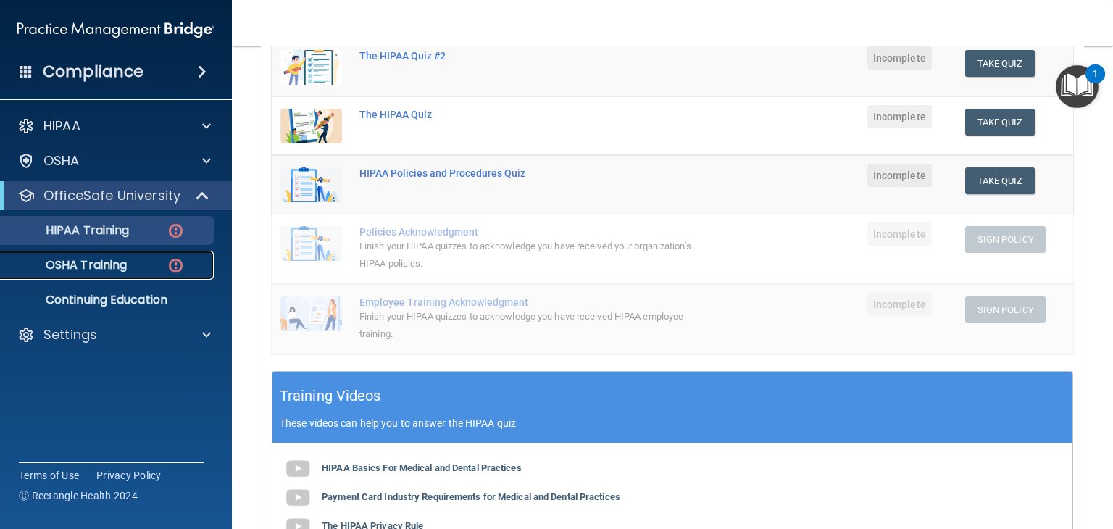
click at [130, 270] on div "OSHA Training" at bounding box center [108, 265] width 198 height 14
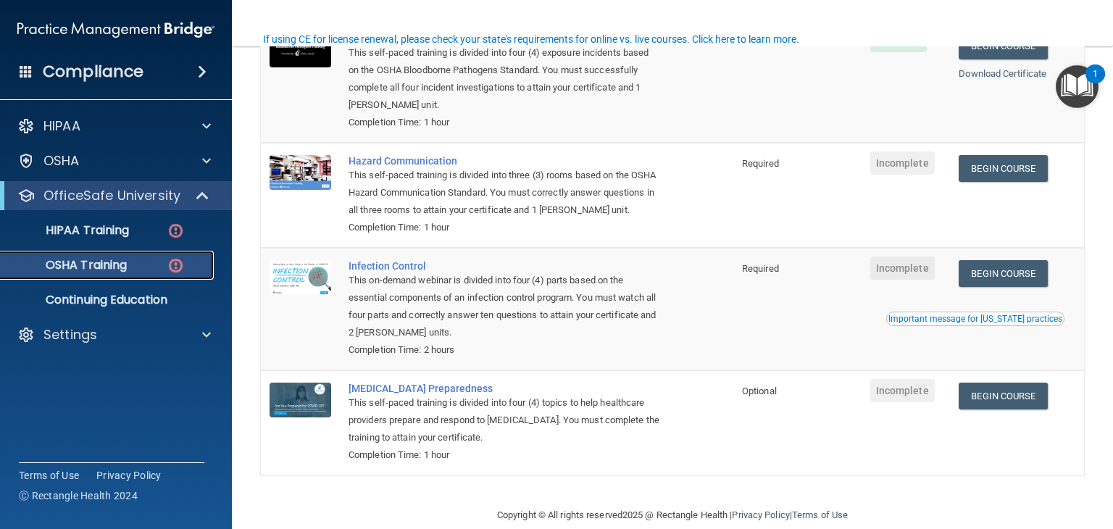
scroll to position [223, 0]
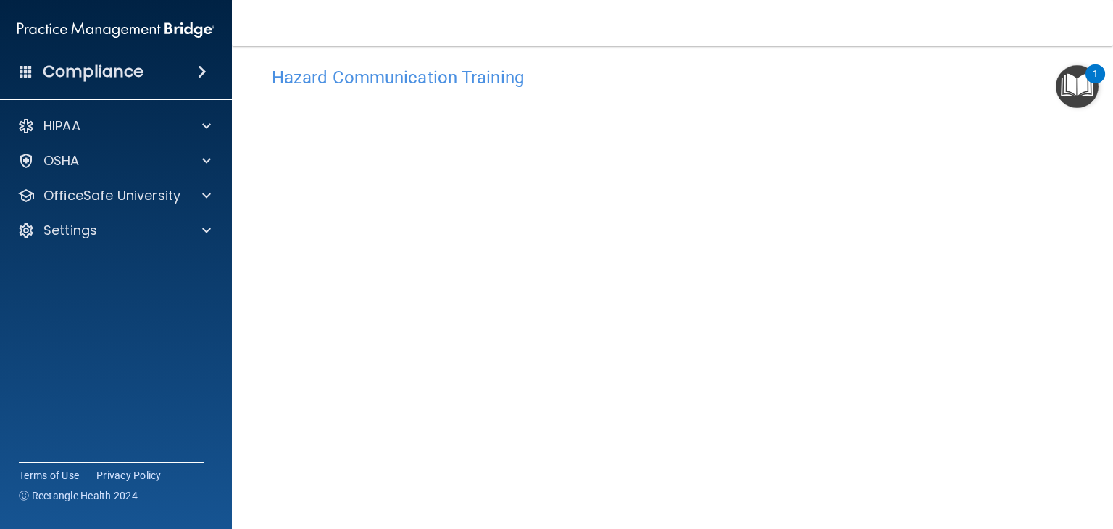
scroll to position [88, 0]
